Goal: Find specific page/section: Find specific page/section

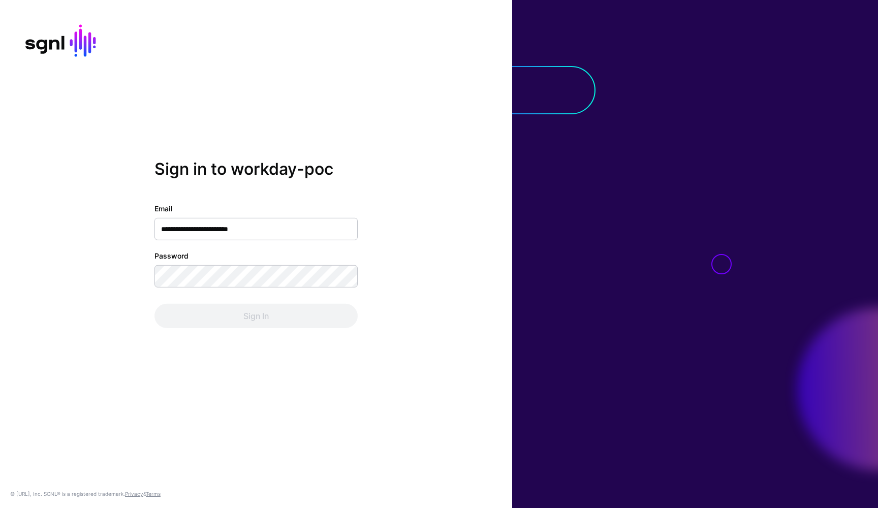
type input "**********"
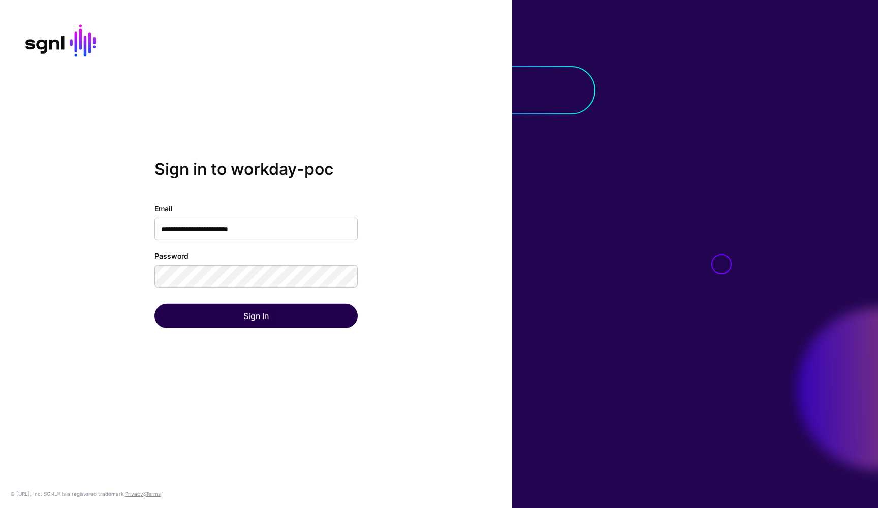
click at [302, 325] on button "Sign In" at bounding box center [255, 316] width 203 height 24
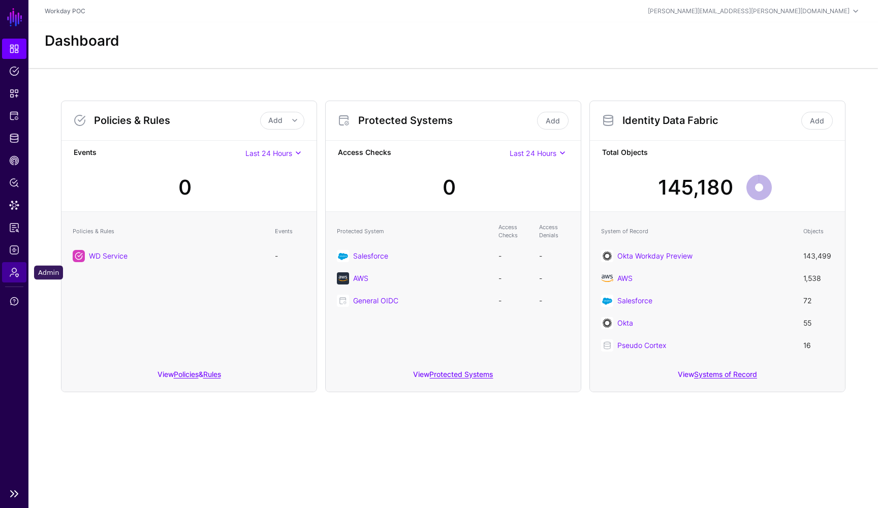
click at [18, 276] on span "Admin" at bounding box center [14, 272] width 10 height 10
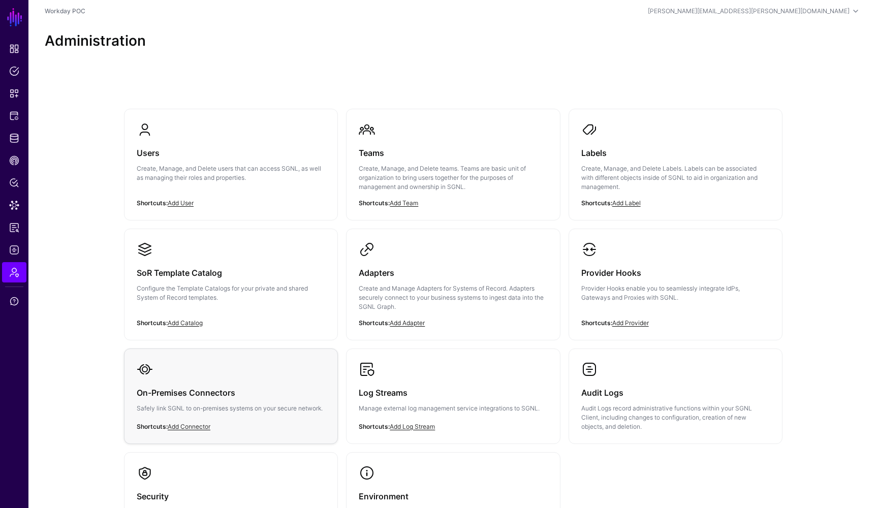
click at [216, 414] on div "On-Premises Connectors Safely link SGNL to on-premises systems on your secure n…" at bounding box center [231, 403] width 188 height 52
